Goal: Information Seeking & Learning: Learn about a topic

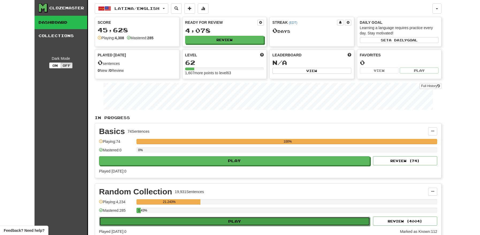
click at [227, 221] on button "Play" at bounding box center [234, 221] width 271 height 9
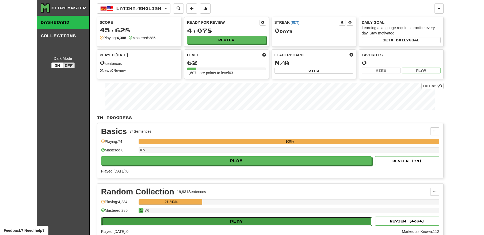
select select "**"
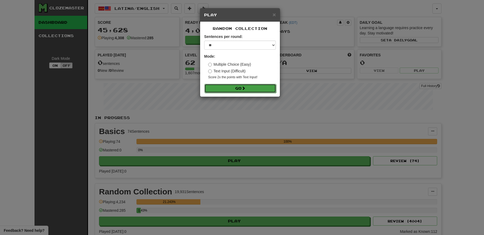
click at [238, 87] on button "Go" at bounding box center [240, 88] width 72 height 9
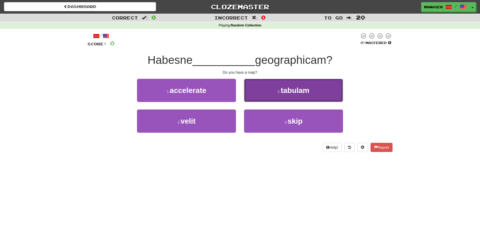
click at [292, 93] on span "tabulam" at bounding box center [295, 90] width 29 height 8
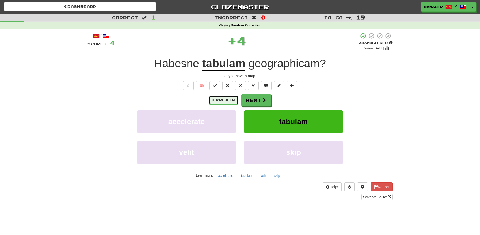
click at [224, 101] on button "Explain" at bounding box center [223, 100] width 29 height 9
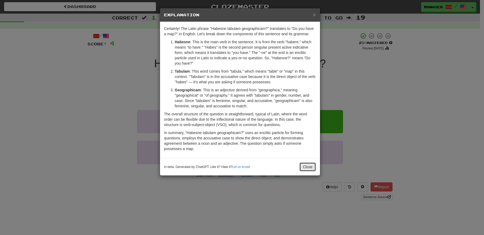
click at [308, 166] on button "Close" at bounding box center [307, 167] width 17 height 9
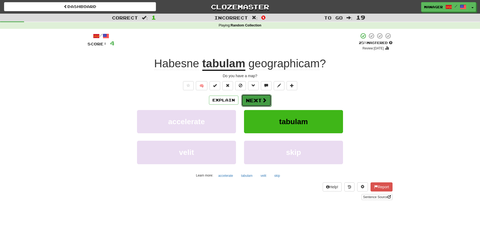
click at [258, 98] on button "Next" at bounding box center [256, 100] width 30 height 12
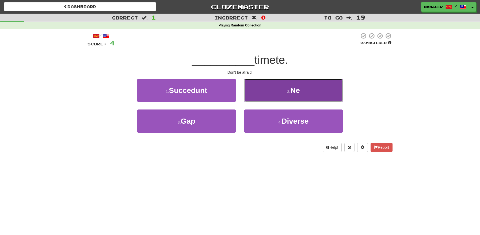
click at [300, 94] on span "Ne" at bounding box center [295, 90] width 10 height 8
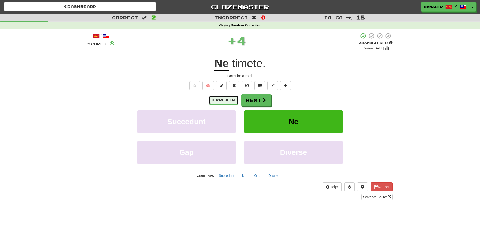
click at [218, 99] on button "Explain" at bounding box center [223, 100] width 29 height 9
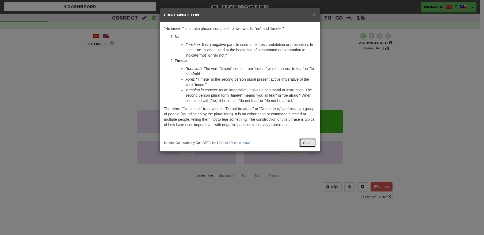
click at [308, 143] on button "Close" at bounding box center [307, 143] width 17 height 9
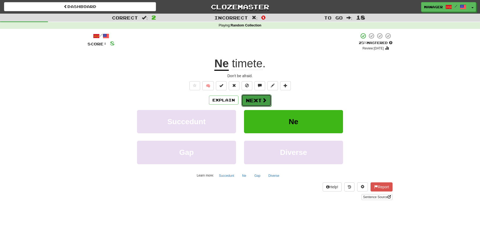
click at [260, 100] on button "Next" at bounding box center [256, 100] width 30 height 12
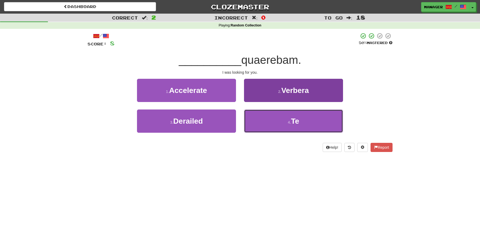
click at [294, 122] on span "Te" at bounding box center [295, 121] width 8 height 8
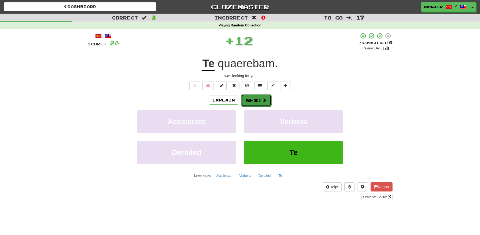
click at [255, 99] on button "Next" at bounding box center [256, 100] width 30 height 12
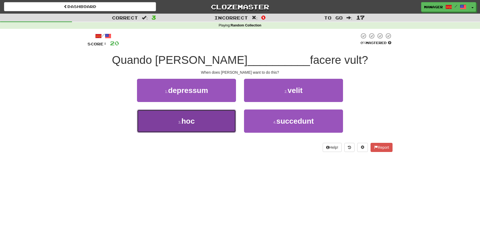
click at [212, 122] on button "3 . hoc" at bounding box center [186, 121] width 99 height 23
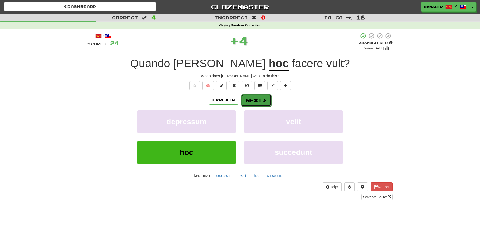
click at [252, 100] on button "Next" at bounding box center [256, 100] width 30 height 12
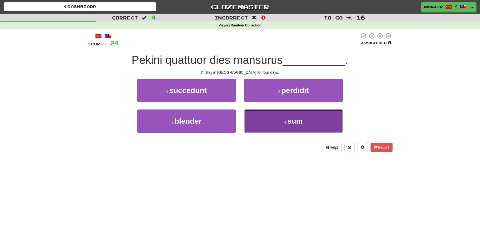
click at [298, 125] on span "sum" at bounding box center [295, 121] width 16 height 8
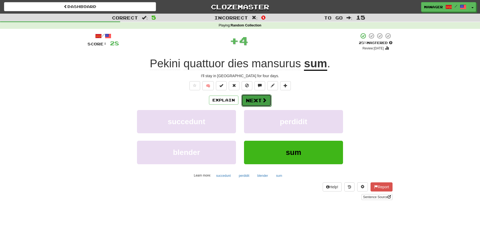
click at [260, 101] on button "Next" at bounding box center [256, 100] width 30 height 12
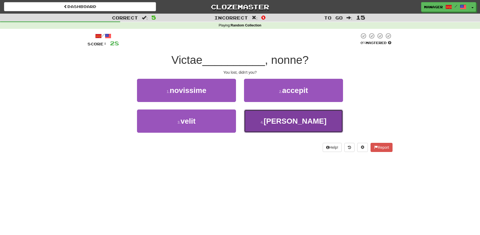
click at [290, 124] on span "[PERSON_NAME]" at bounding box center [294, 121] width 63 height 8
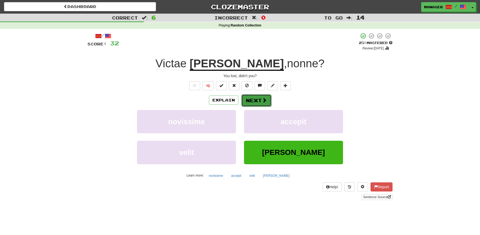
click at [258, 99] on button "Next" at bounding box center [256, 100] width 30 height 12
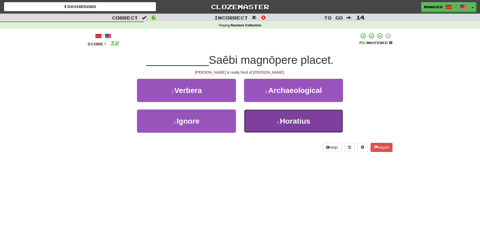
click at [304, 125] on span "Horatius" at bounding box center [295, 121] width 30 height 8
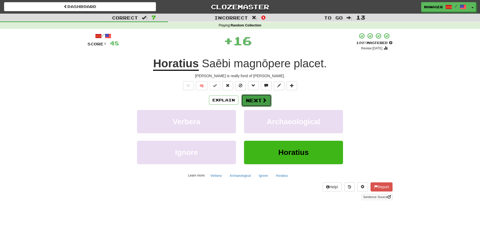
click at [255, 101] on button "Next" at bounding box center [256, 100] width 30 height 12
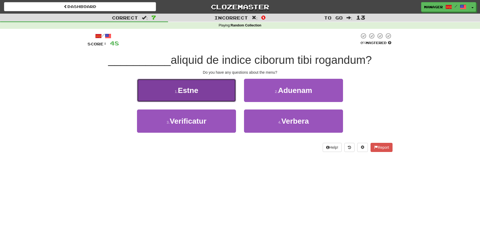
click at [199, 94] on button "1 . Estne" at bounding box center [186, 90] width 99 height 23
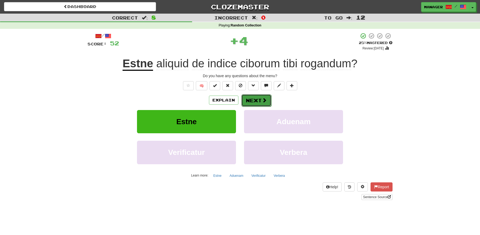
click at [256, 101] on button "Next" at bounding box center [256, 100] width 30 height 12
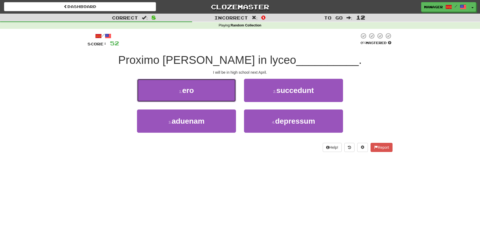
click at [192, 94] on span "ero" at bounding box center [188, 90] width 12 height 8
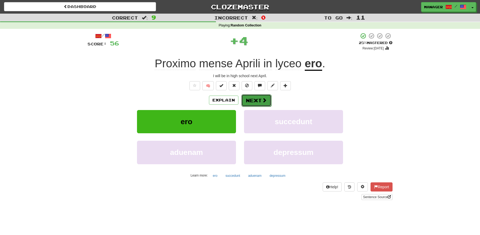
click at [258, 101] on button "Next" at bounding box center [256, 100] width 30 height 12
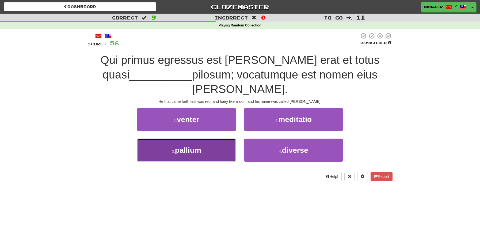
click at [199, 146] on span "pallium" at bounding box center [188, 150] width 26 height 8
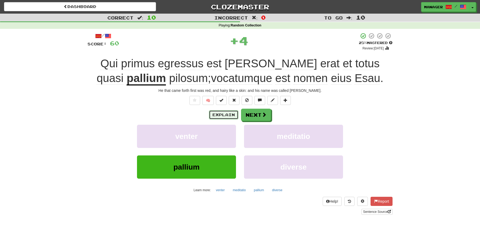
click at [224, 115] on button "Explain" at bounding box center [223, 114] width 29 height 9
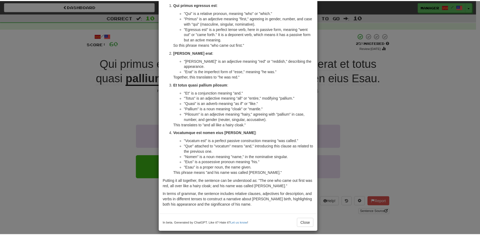
scroll to position [48, 0]
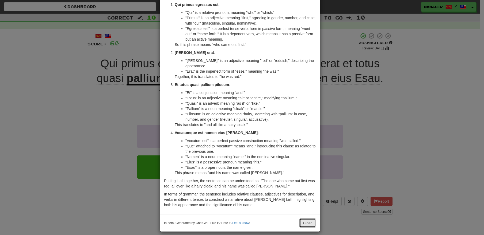
drag, startPoint x: 306, startPoint y: 217, endPoint x: 302, endPoint y: 217, distance: 3.2
click at [305, 219] on button "Close" at bounding box center [307, 223] width 17 height 9
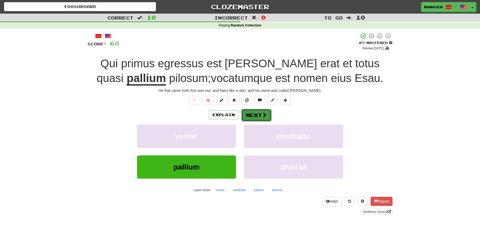
click at [258, 115] on button "Next" at bounding box center [256, 115] width 30 height 12
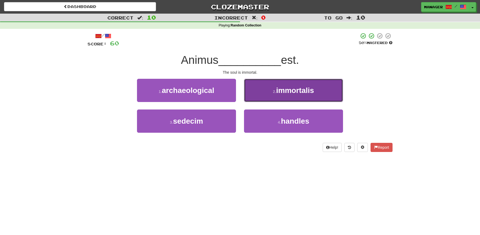
click at [295, 94] on span "immortalis" at bounding box center [295, 90] width 38 height 8
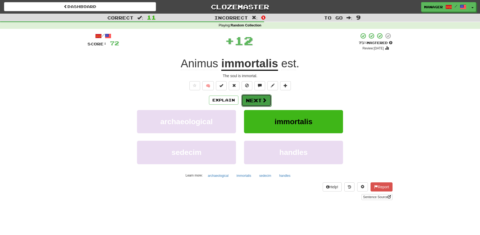
click at [255, 100] on button "Next" at bounding box center [256, 100] width 30 height 12
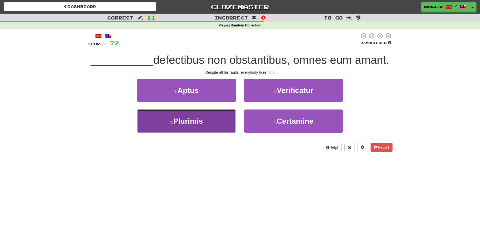
click at [198, 125] on span "Plurimis" at bounding box center [187, 121] width 29 height 8
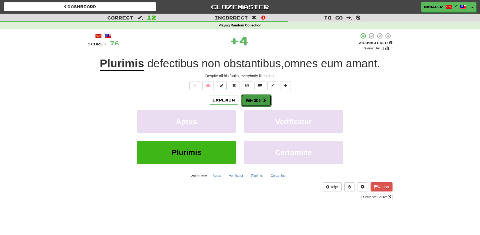
click at [255, 102] on button "Next" at bounding box center [256, 100] width 30 height 12
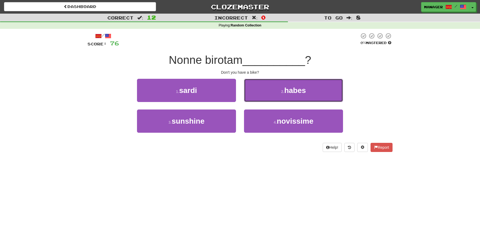
drag, startPoint x: 297, startPoint y: 95, endPoint x: 285, endPoint y: 91, distance: 12.8
click at [297, 95] on button "2 . habes" at bounding box center [293, 90] width 99 height 23
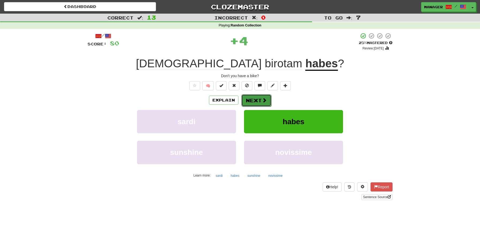
click at [254, 99] on button "Next" at bounding box center [256, 100] width 30 height 12
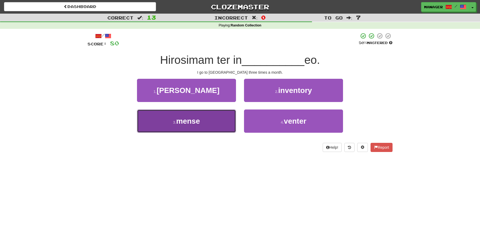
click at [198, 124] on span "mense" at bounding box center [188, 121] width 24 height 8
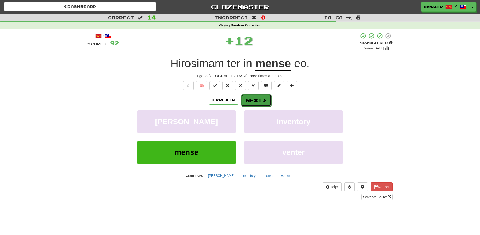
click at [256, 101] on button "Next" at bounding box center [256, 100] width 30 height 12
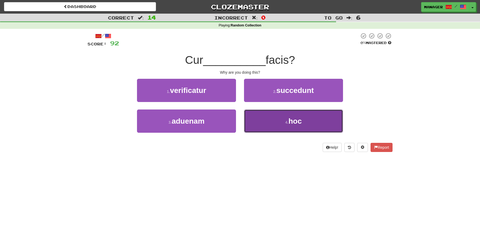
click at [294, 122] on span "hoc" at bounding box center [294, 121] width 13 height 8
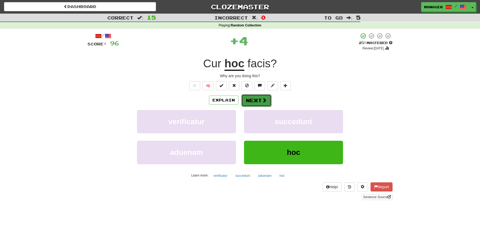
click at [256, 100] on button "Next" at bounding box center [256, 100] width 30 height 12
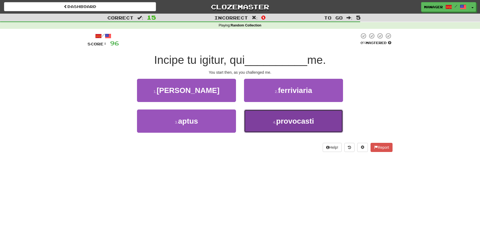
click at [300, 127] on button "4 . provocasti" at bounding box center [293, 121] width 99 height 23
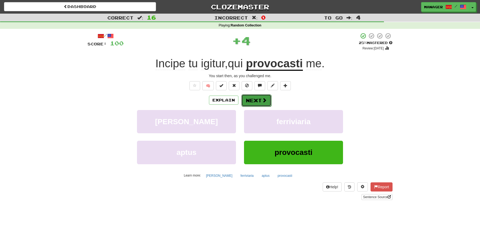
click at [259, 103] on button "Next" at bounding box center [256, 100] width 30 height 12
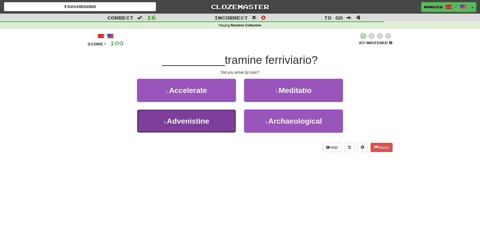
click at [199, 121] on span "Advenistine" at bounding box center [188, 121] width 43 height 8
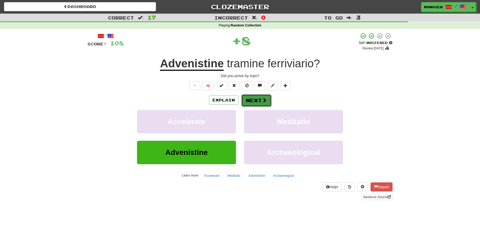
click at [255, 102] on button "Next" at bounding box center [256, 100] width 30 height 12
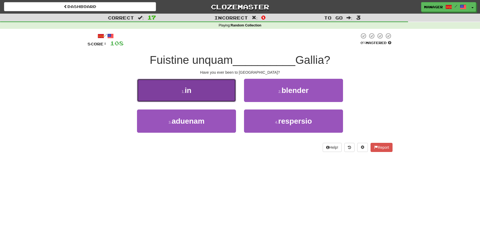
click at [187, 92] on span "in" at bounding box center [188, 90] width 7 height 8
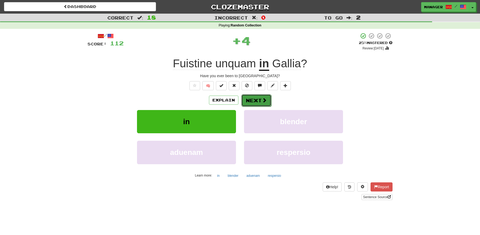
click at [259, 99] on button "Next" at bounding box center [256, 100] width 30 height 12
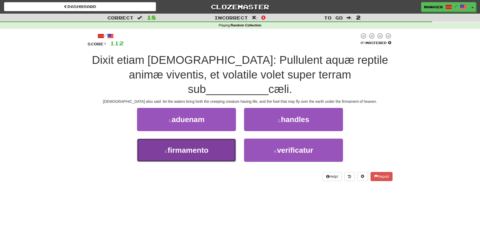
click at [172, 146] on span "firmamento" at bounding box center [188, 150] width 41 height 8
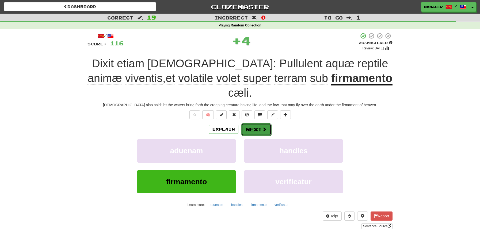
click at [256, 124] on button "Next" at bounding box center [256, 130] width 30 height 12
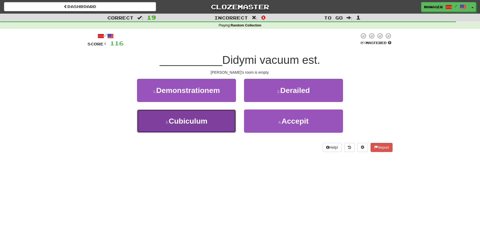
click at [192, 122] on span "Cubiculum" at bounding box center [188, 121] width 39 height 8
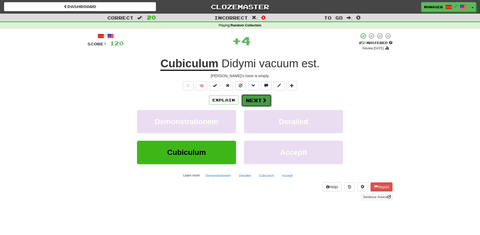
click at [252, 101] on button "Next" at bounding box center [256, 100] width 30 height 12
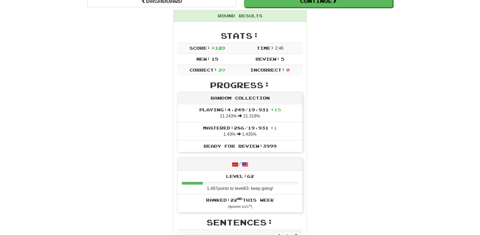
scroll to position [61, 0]
